Goal: Task Accomplishment & Management: Use online tool/utility

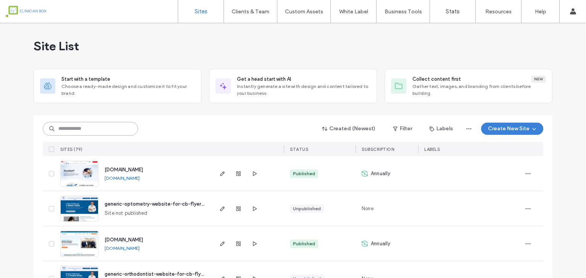
click at [72, 133] on input at bounding box center [90, 129] width 95 height 14
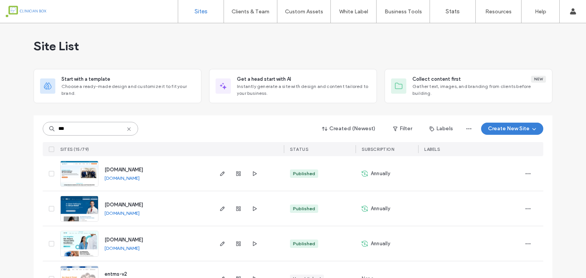
type input "***"
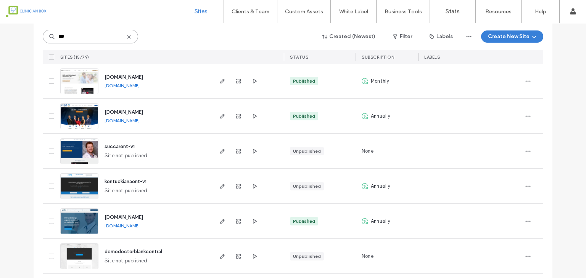
scroll to position [305, 0]
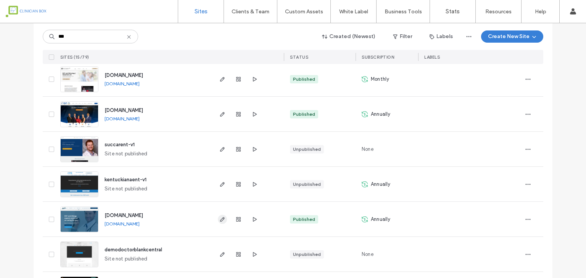
click at [218, 222] on span "button" at bounding box center [222, 219] width 9 height 9
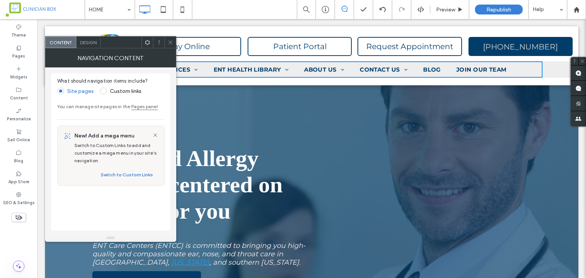
click at [171, 43] on icon at bounding box center [170, 43] width 6 height 6
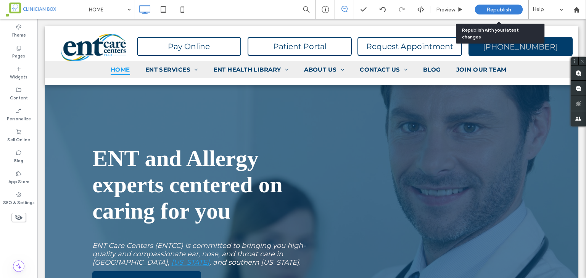
click at [496, 11] on span "Republish" at bounding box center [498, 9] width 25 height 6
